Goal: Task Accomplishment & Management: Complete application form

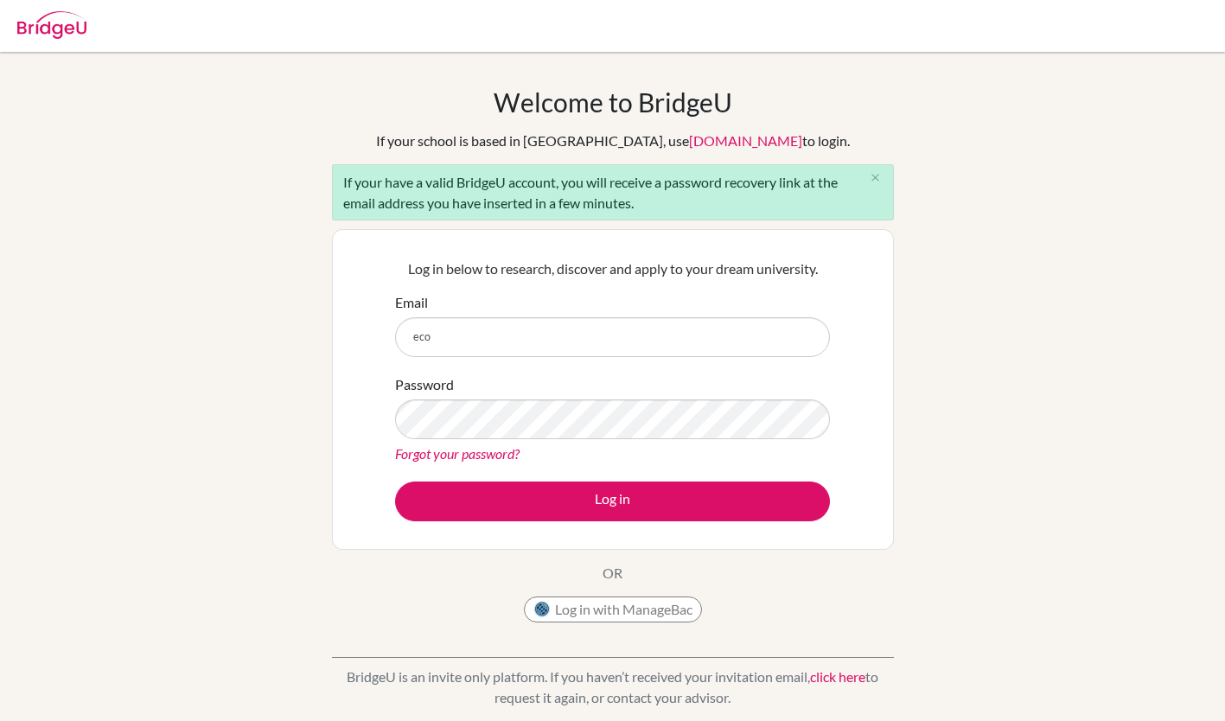
type input "[EMAIL_ADDRESS][DOMAIN_NAME]"
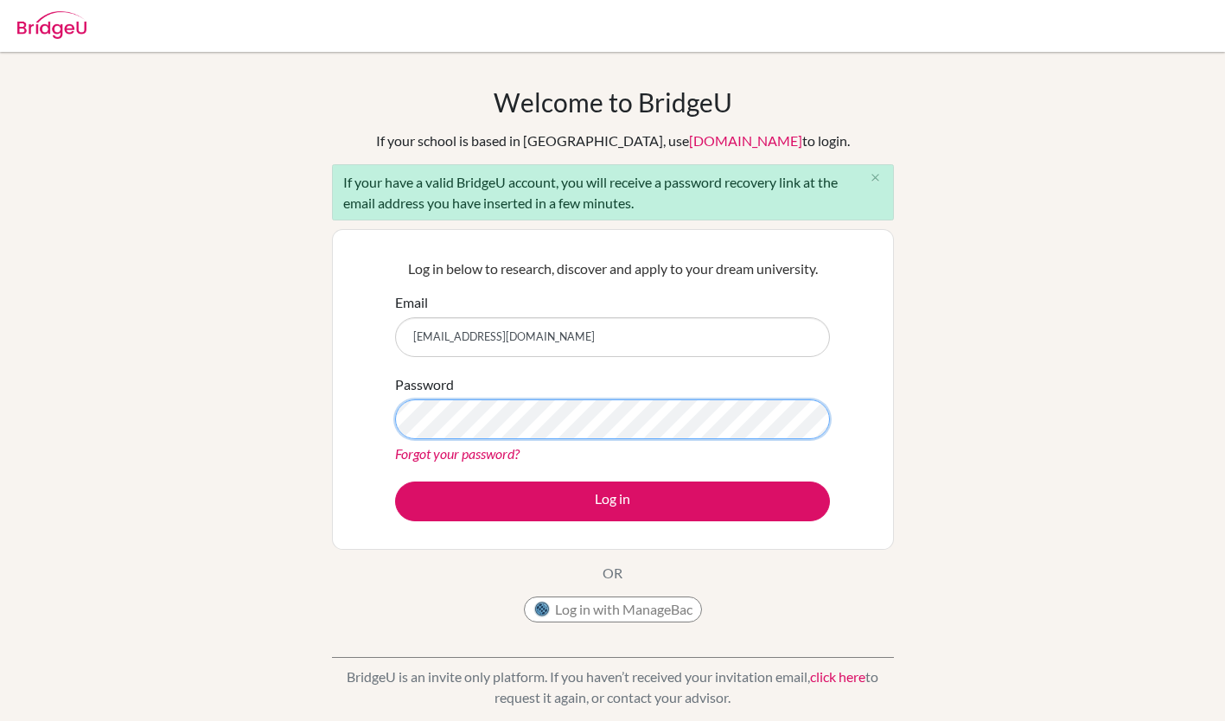
click at [395, 481] on button "Log in" at bounding box center [612, 501] width 435 height 40
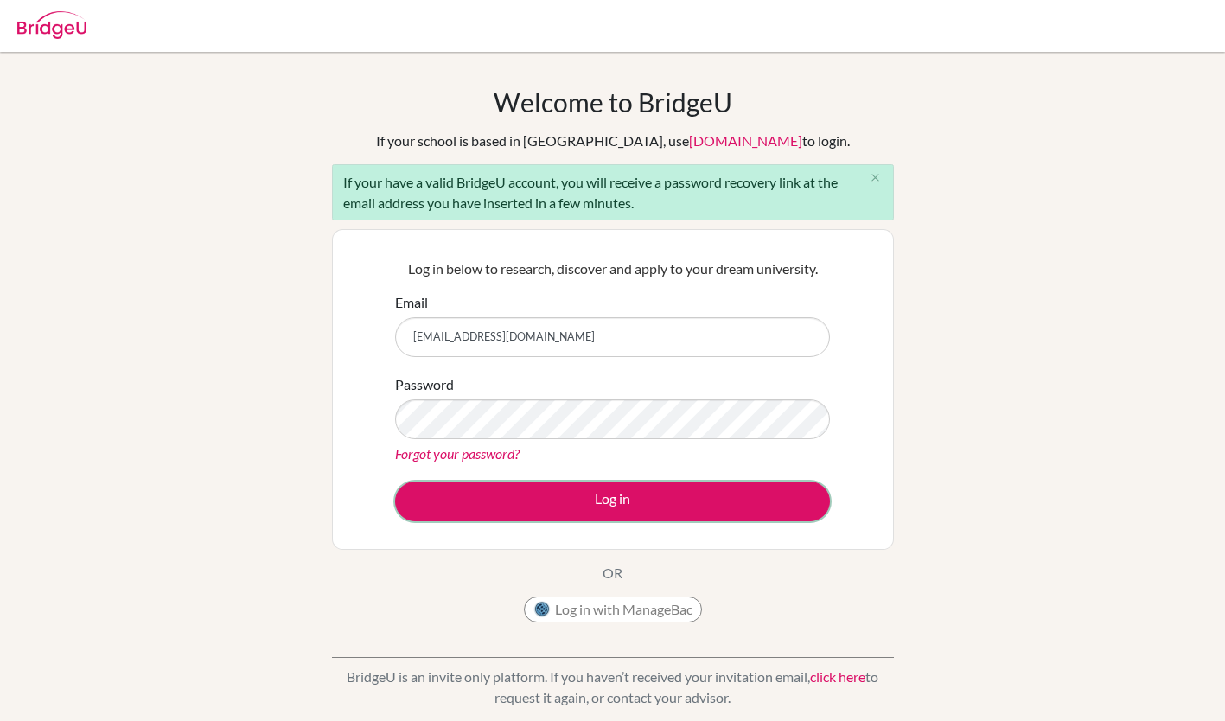
click at [638, 500] on button "Log in" at bounding box center [612, 501] width 435 height 40
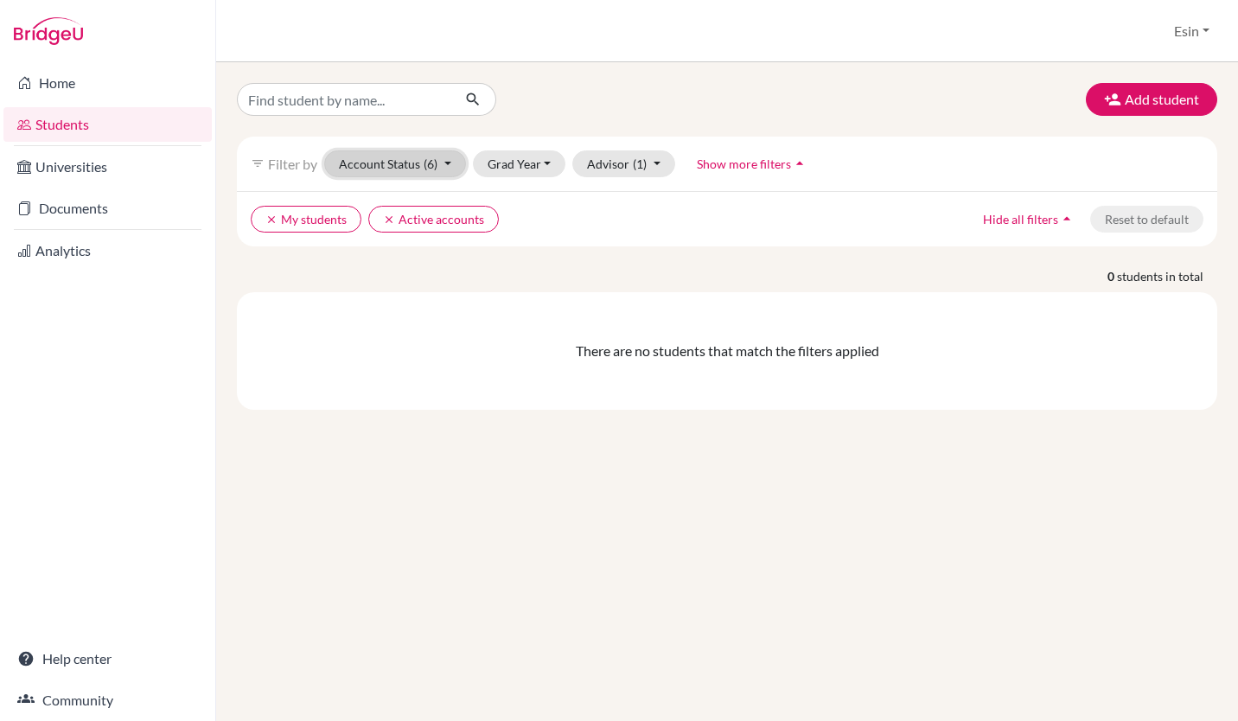
click at [445, 171] on button "Account Status (6)" at bounding box center [395, 163] width 142 height 27
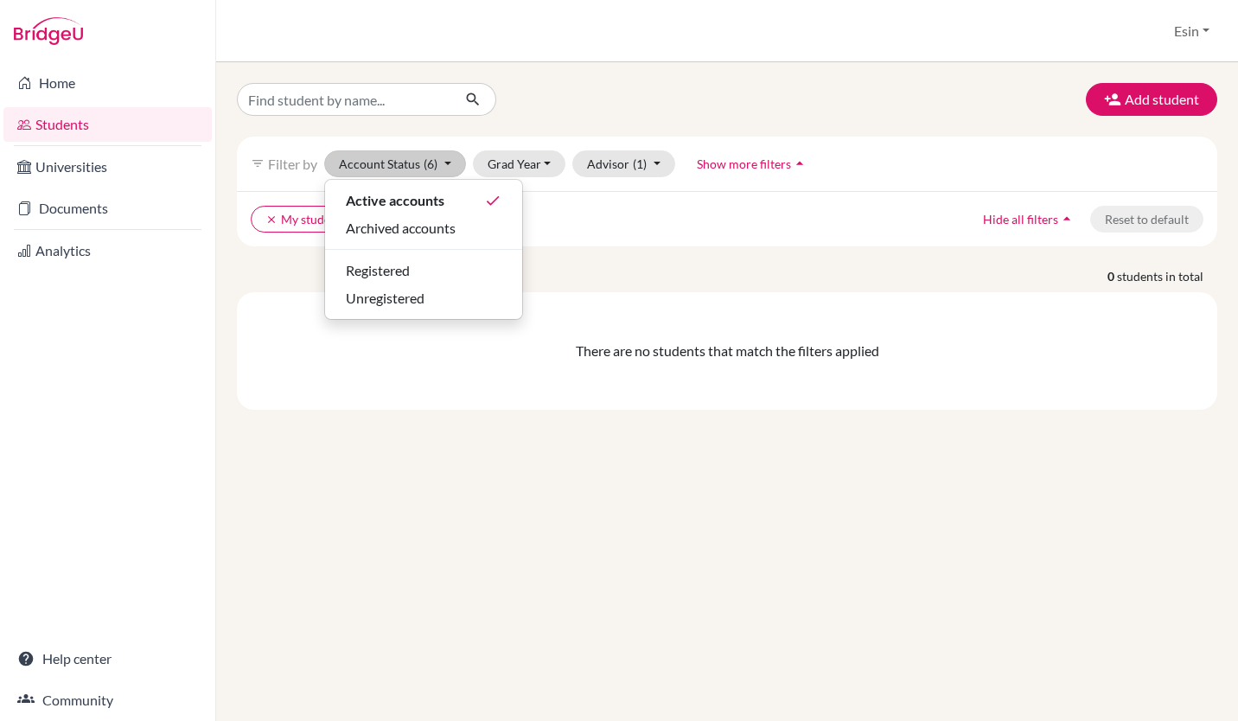
click at [612, 252] on div "Add student filter_list Filter by Account Status (6) Active accounts done Archi…" at bounding box center [727, 246] width 980 height 327
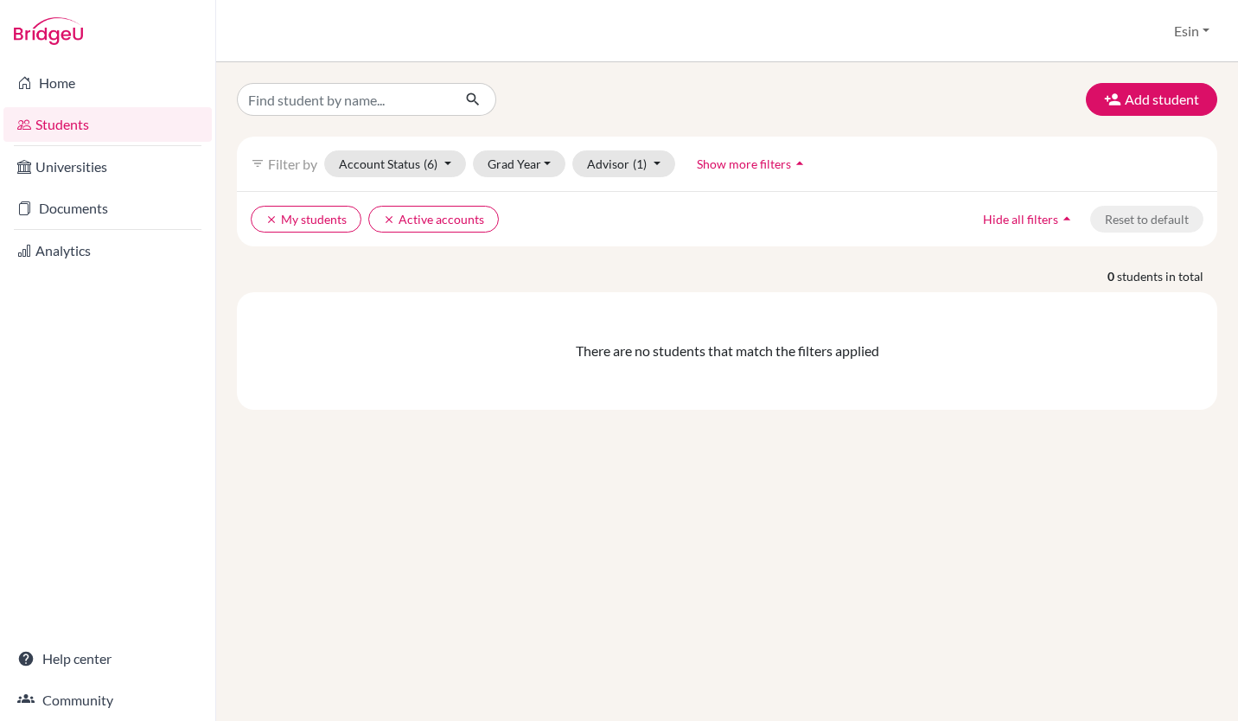
click at [741, 162] on span "Show more filters" at bounding box center [744, 163] width 94 height 15
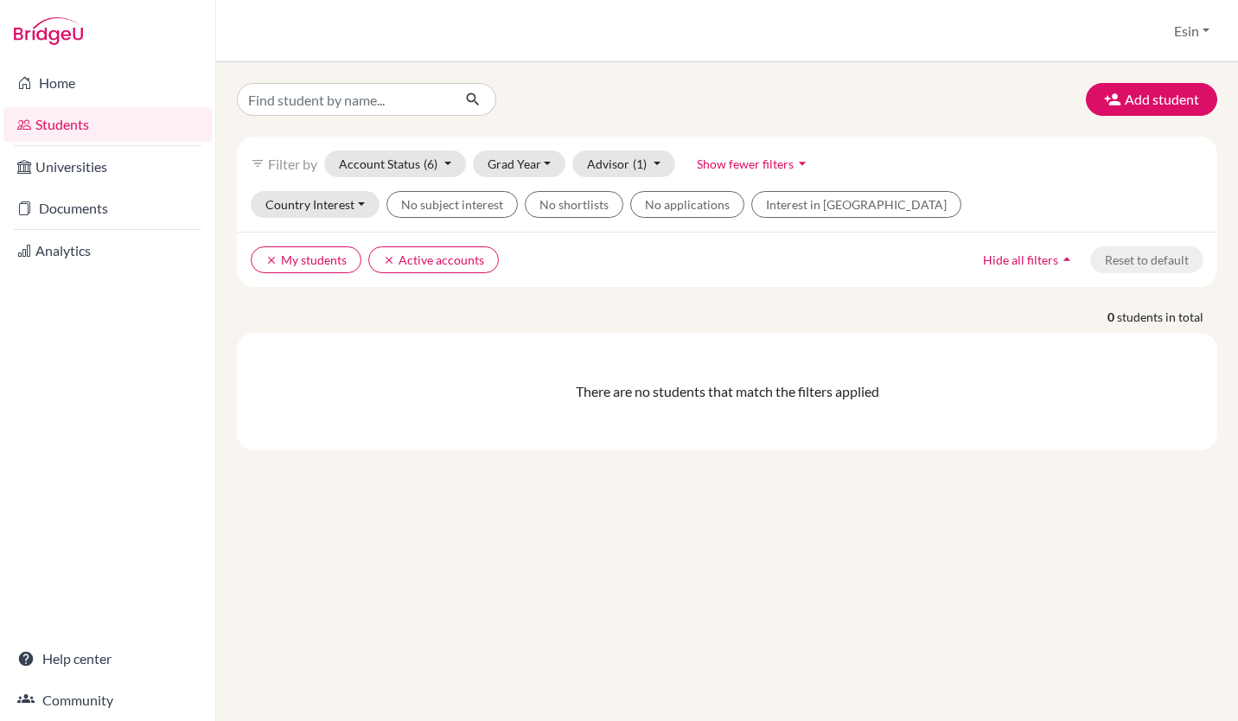
click at [741, 162] on span "Show fewer filters" at bounding box center [745, 163] width 97 height 15
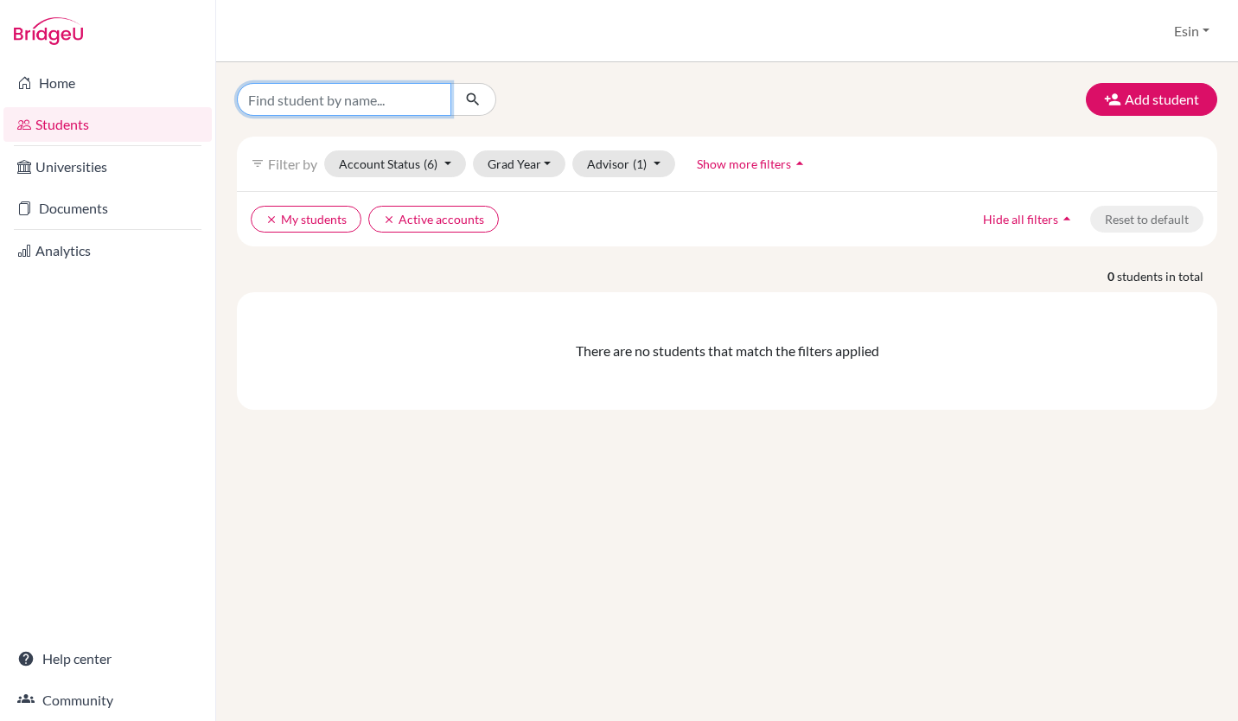
click at [400, 100] on input "Find student by name..." at bounding box center [344, 99] width 214 height 33
type input "karina"
click button "submit" at bounding box center [473, 99] width 46 height 33
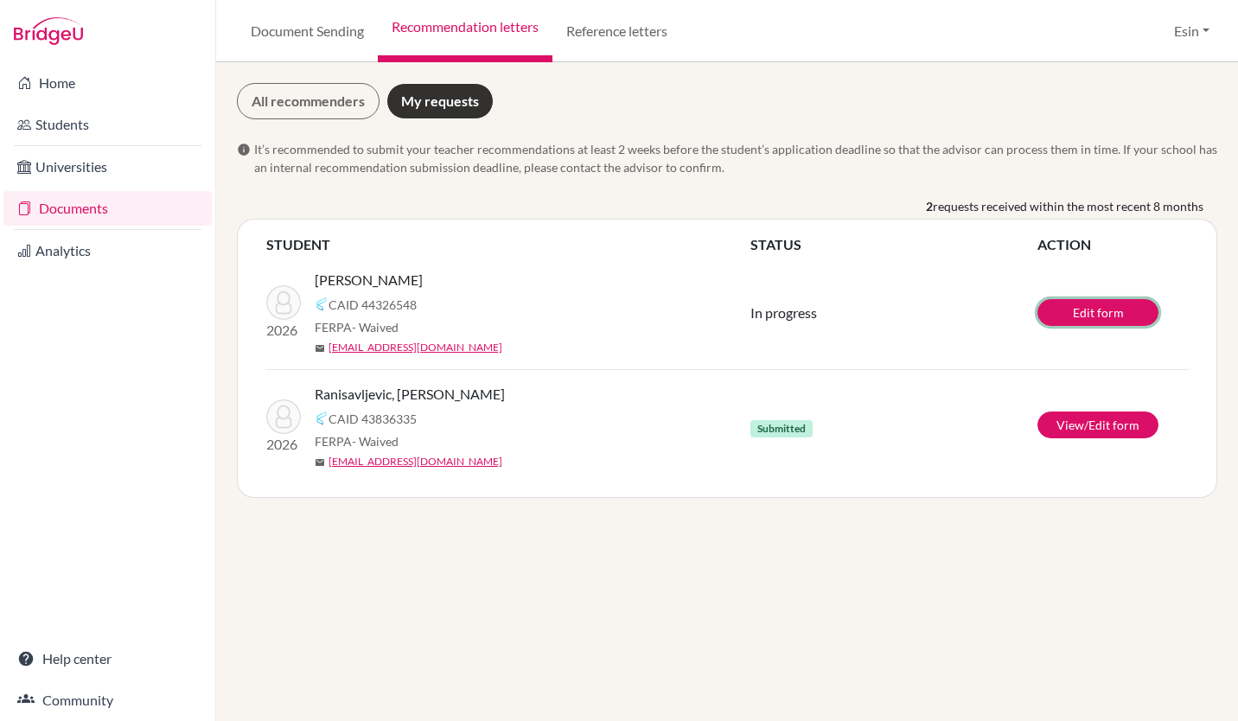
click at [1095, 316] on link "Edit form" at bounding box center [1097, 312] width 121 height 27
